Goal: Find specific page/section: Find specific page/section

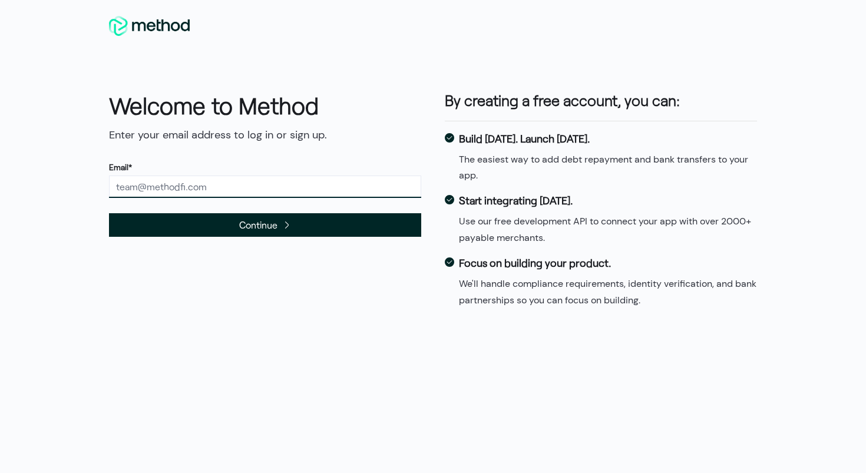
click at [191, 184] on input "text" at bounding box center [265, 187] width 312 height 22
type input "[EMAIL_ADDRESS][DOMAIN_NAME]"
drag, startPoint x: 221, startPoint y: 183, endPoint x: 28, endPoint y: 176, distance: 193.4
click at [28, 176] on div "Welcome to Method Enter your email address to log in or sign up. Email* [EMAIL_…" at bounding box center [433, 236] width 866 height 473
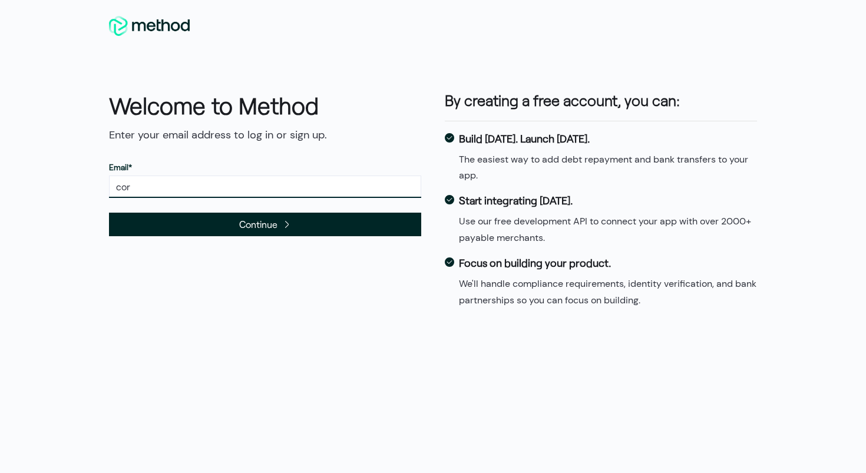
type input "[PERSON_NAME][EMAIL_ADDRESS][DOMAIN_NAME]"
click at [211, 229] on span "Continue" at bounding box center [265, 225] width 312 height 24
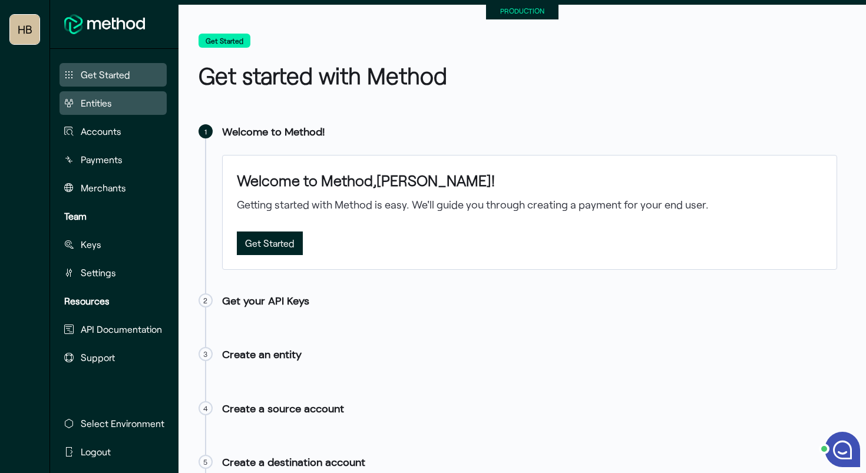
click at [101, 114] on button "Entities" at bounding box center [112, 103] width 107 height 24
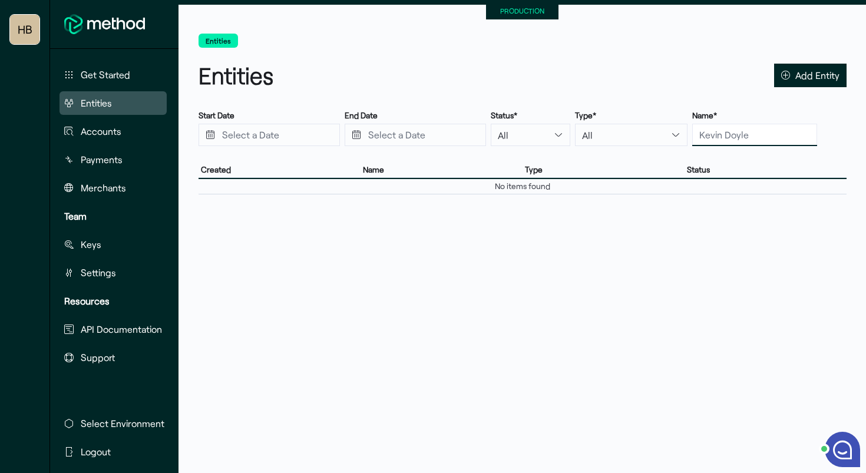
click at [713, 134] on input "text" at bounding box center [754, 135] width 125 height 22
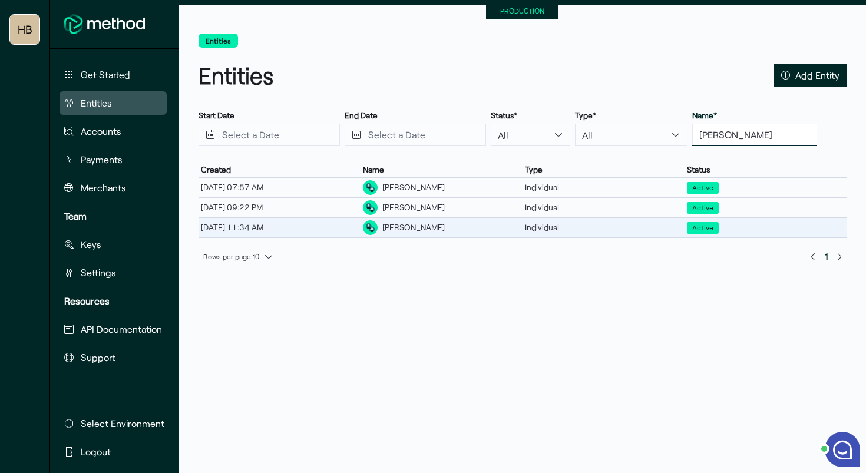
type input "jennifer b"
click at [415, 232] on div "Jennifer Brokos" at bounding box center [413, 227] width 62 height 12
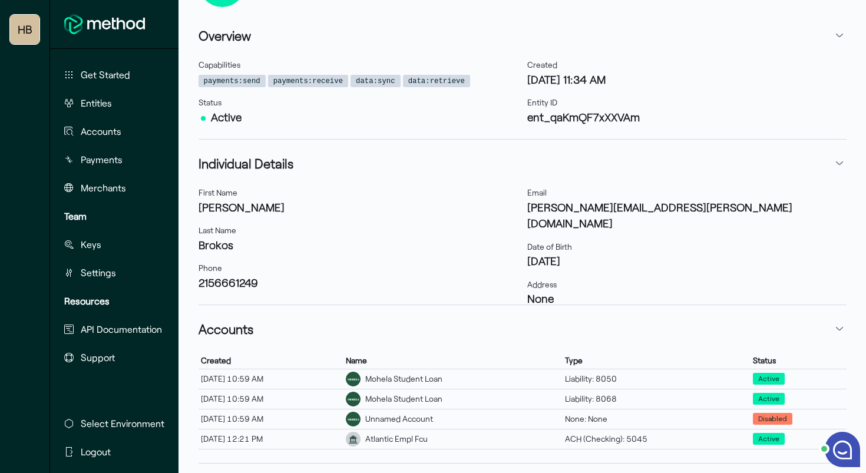
scroll to position [202, 0]
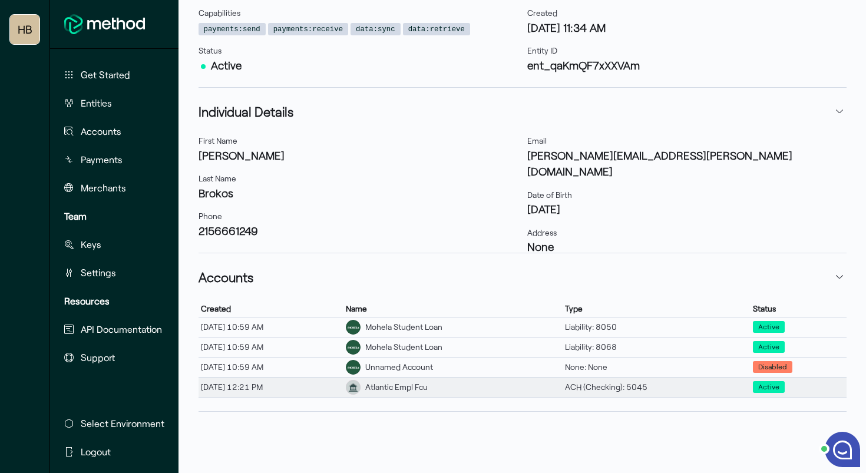
click at [421, 383] on div "Atlantic Empl Fcu" at bounding box center [396, 387] width 62 height 12
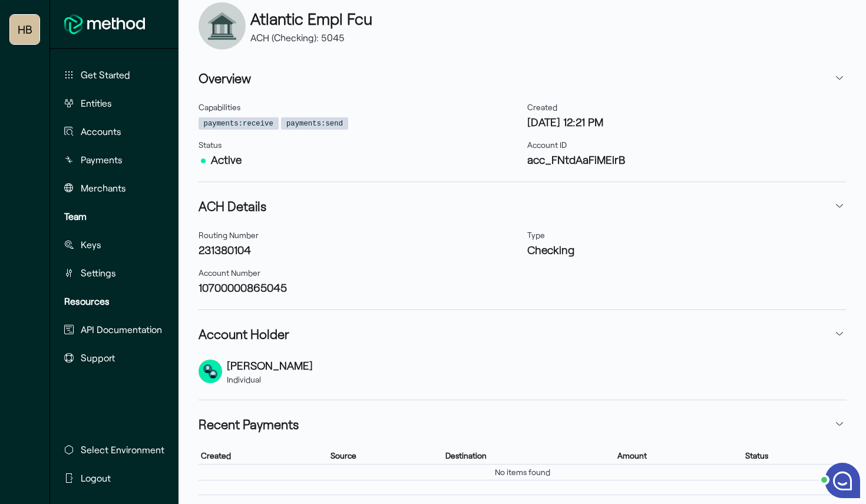
scroll to position [108, 0]
